Goal: Transaction & Acquisition: Purchase product/service

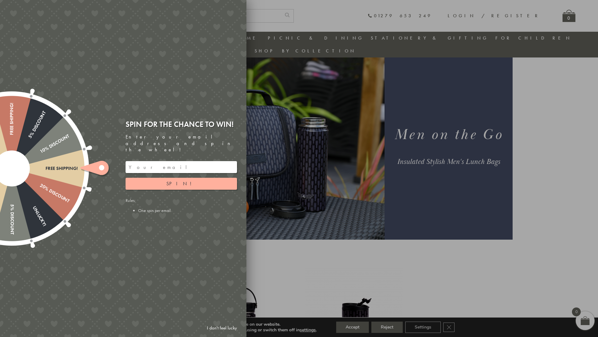
scroll to position [18, 0]
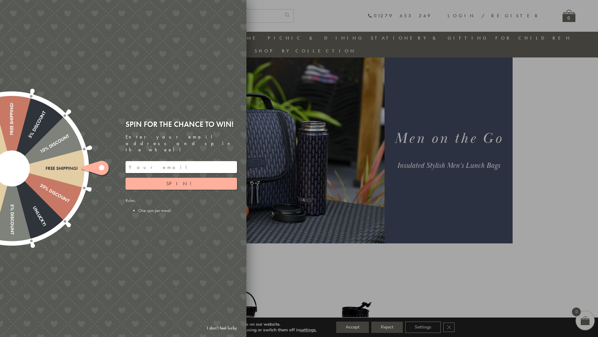
click at [309, 238] on div at bounding box center [299, 168] width 598 height 337
click at [228, 328] on link "I don't feel lucky" at bounding box center [222, 328] width 36 height 12
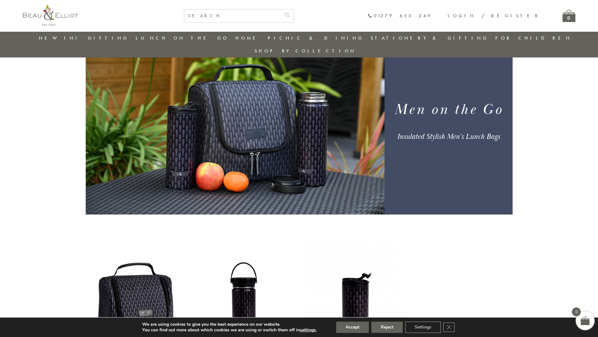
scroll to position [0, 0]
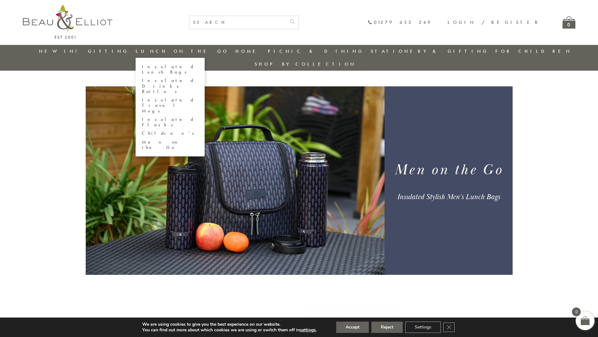
click at [185, 139] on link "Men on the Go" at bounding box center [170, 144] width 57 height 11
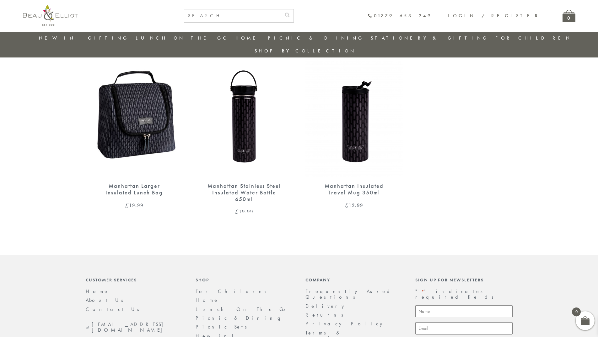
scroll to position [238, 0]
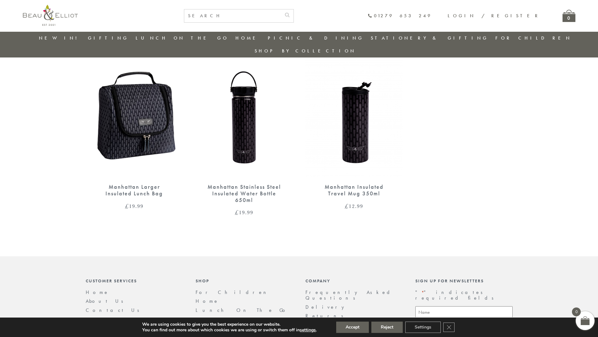
click at [137, 111] on img at bounding box center [134, 115] width 97 height 126
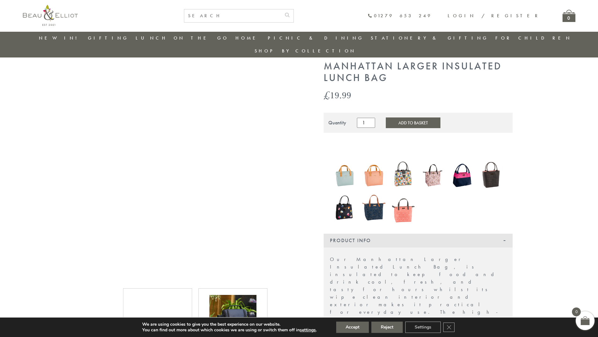
scroll to position [18, 0]
